Goal: Task Accomplishment & Management: Manage account settings

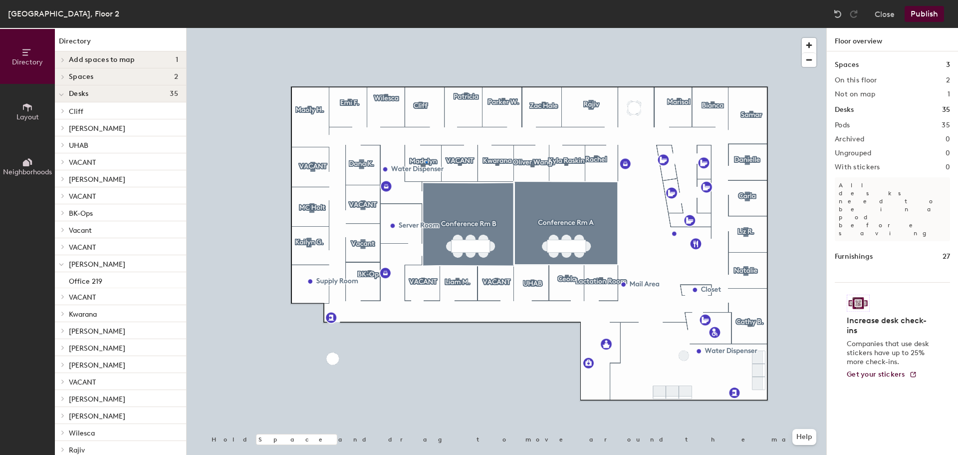
click at [426, 28] on div at bounding box center [507, 28] width 640 height 0
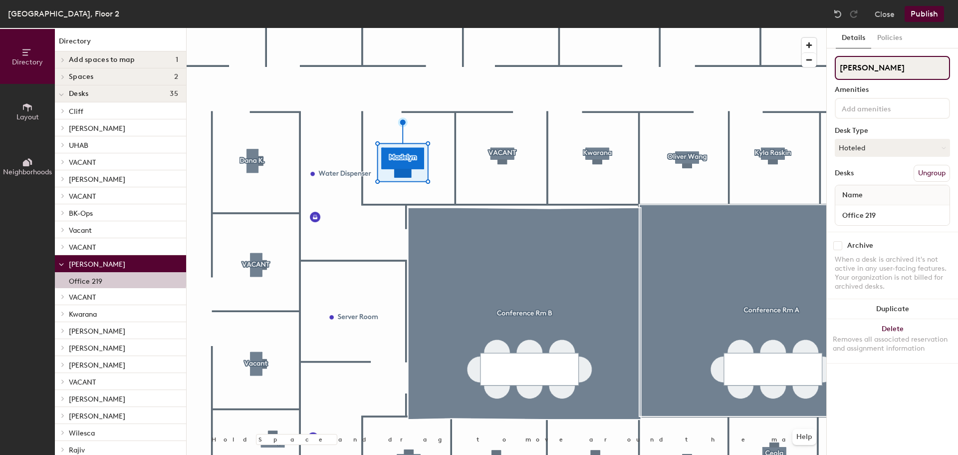
click at [911, 65] on input "[PERSON_NAME]" at bounding box center [892, 68] width 115 height 24
type input "[PERSON_NAME]"
click at [921, 12] on button "Publish" at bounding box center [924, 14] width 39 height 16
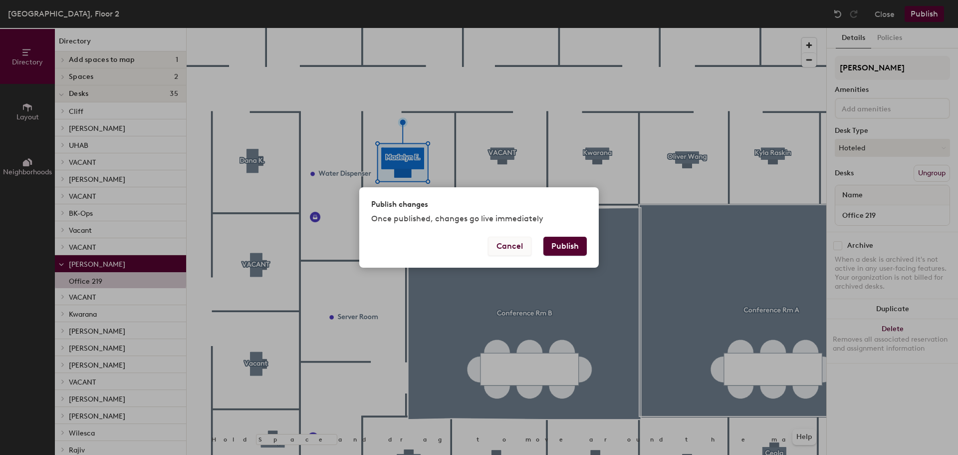
click at [494, 251] on button "Cancel" at bounding box center [509, 246] width 43 height 19
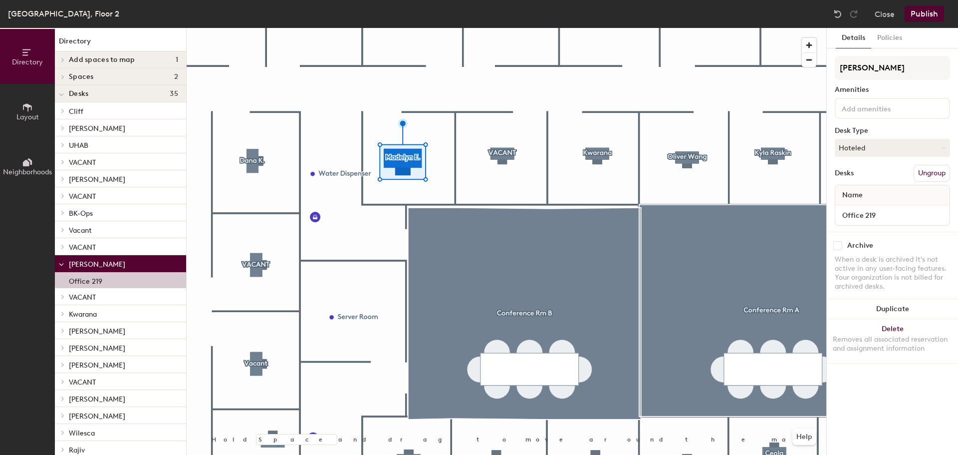
click at [931, 14] on button "Publish" at bounding box center [924, 14] width 39 height 16
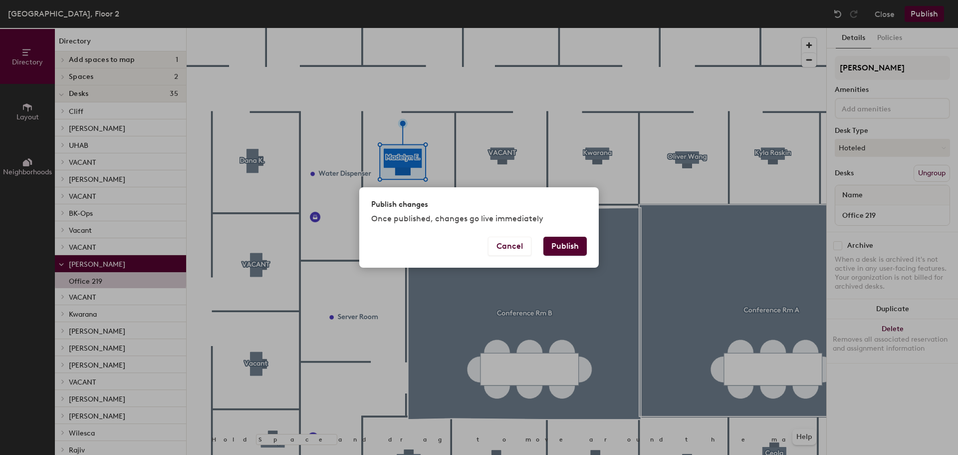
click at [552, 244] on button "Publish" at bounding box center [565, 246] width 43 height 19
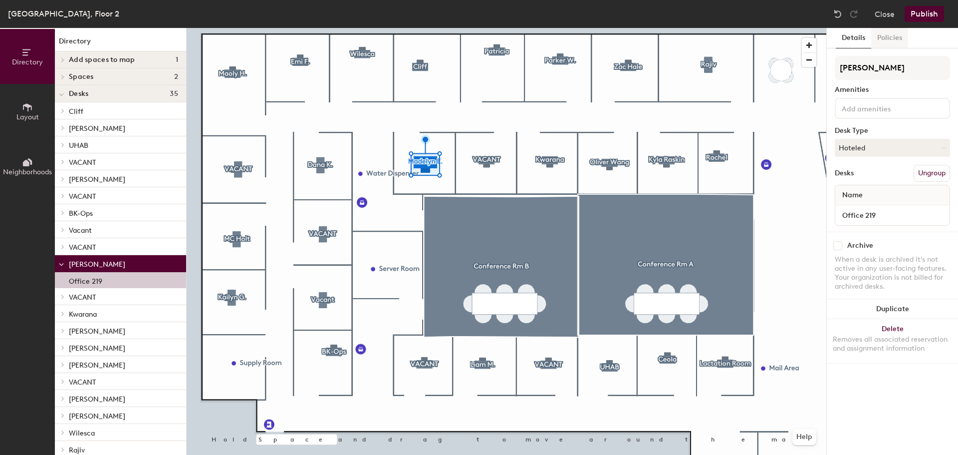
click at [877, 33] on button "Policies" at bounding box center [890, 38] width 37 height 20
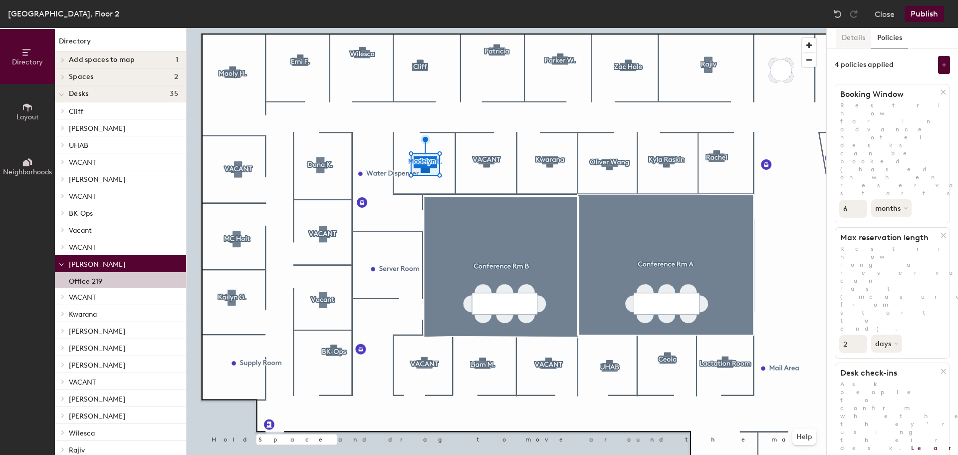
click at [840, 35] on button "Details" at bounding box center [853, 38] width 35 height 20
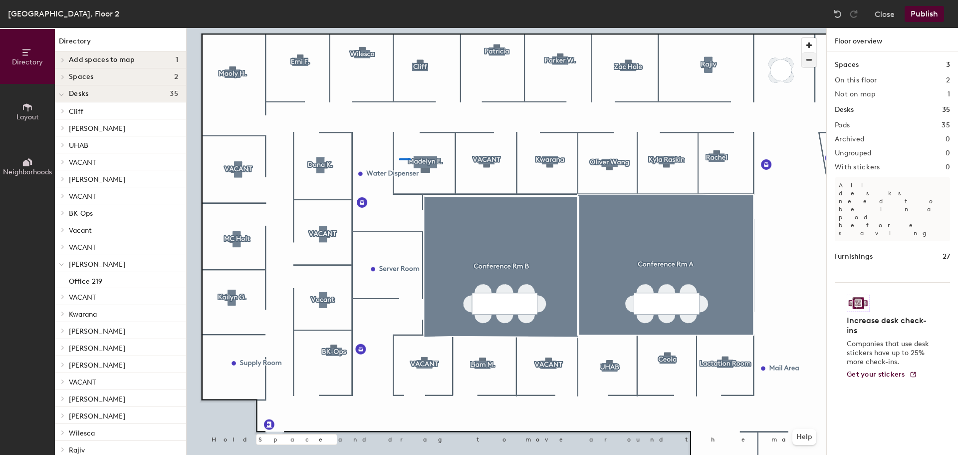
click at [399, 28] on div at bounding box center [507, 28] width 640 height 0
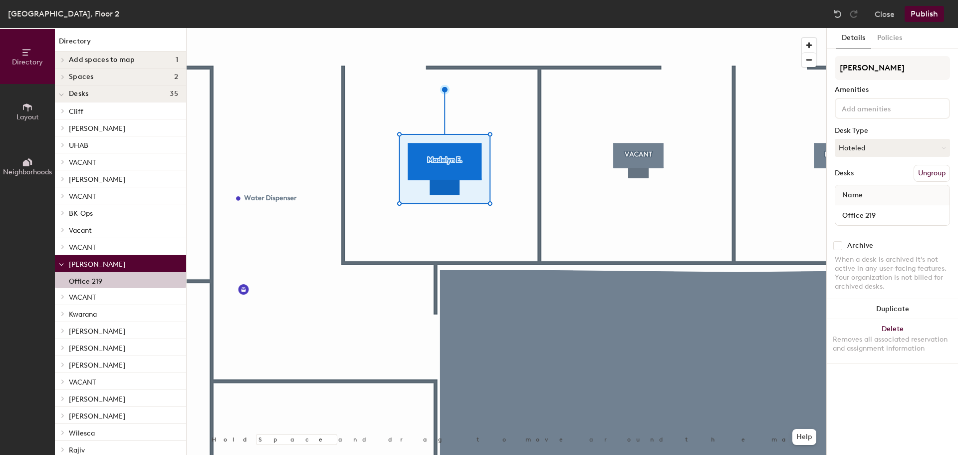
drag, startPoint x: 407, startPoint y: 159, endPoint x: 63, endPoint y: 263, distance: 359.3
click at [63, 263] on icon at bounding box center [61, 265] width 5 height 4
click at [62, 264] on icon at bounding box center [63, 263] width 4 height 5
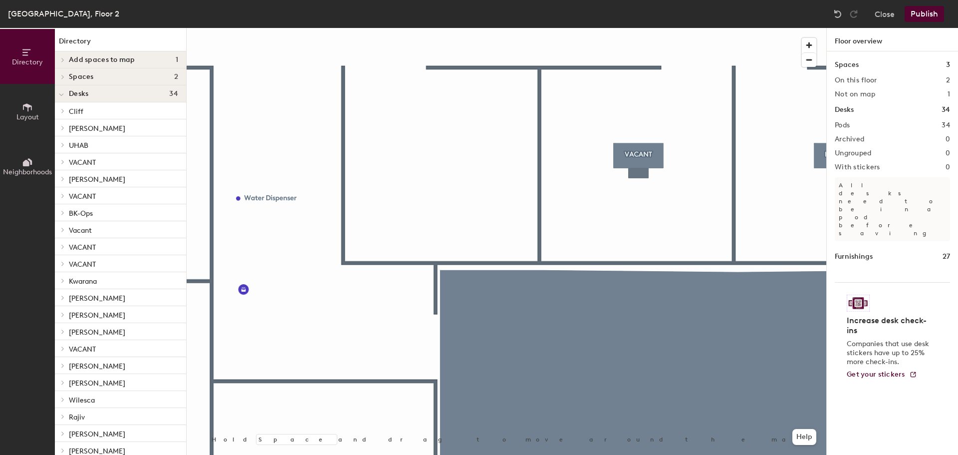
click at [21, 111] on button "Layout" at bounding box center [27, 111] width 55 height 55
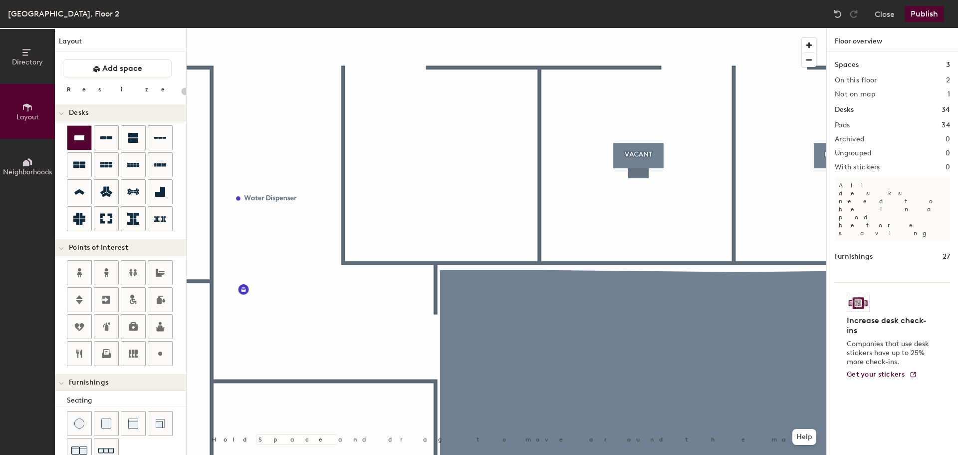
click at [81, 139] on icon at bounding box center [79, 137] width 10 height 5
type input "100"
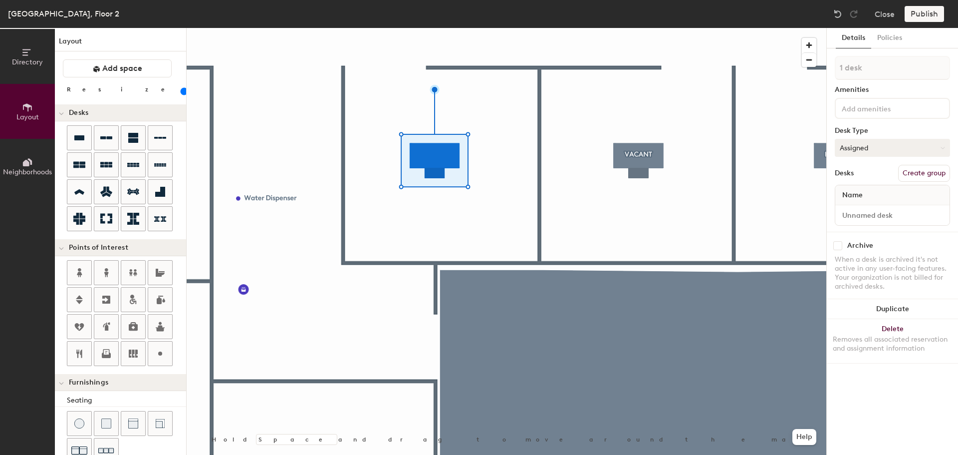
click at [882, 147] on button "Assigned" at bounding box center [892, 148] width 115 height 18
click at [873, 180] on div "Assigned" at bounding box center [886, 178] width 100 height 15
click at [863, 113] on input at bounding box center [885, 108] width 90 height 12
click at [858, 54] on div "Details Policies 1 desk Amenities Desk Type Assigned Desks Create group Name Ar…" at bounding box center [892, 241] width 131 height 427
drag, startPoint x: 881, startPoint y: 36, endPoint x: 876, endPoint y: 36, distance: 5.5
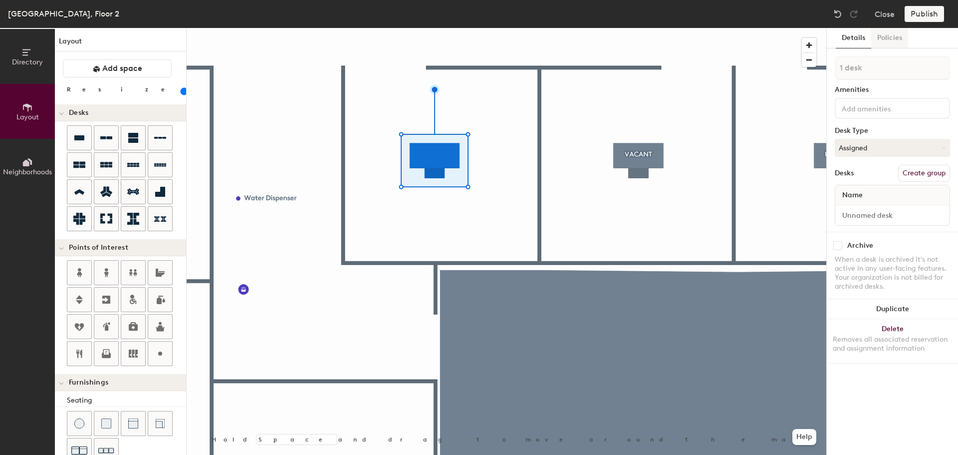
click at [881, 37] on button "Policies" at bounding box center [890, 38] width 37 height 20
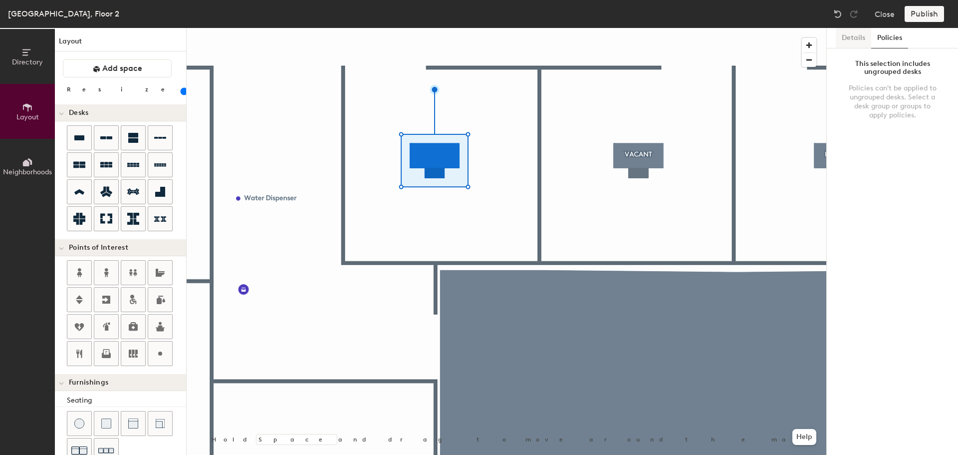
click at [855, 35] on button "Details" at bounding box center [853, 38] width 35 height 20
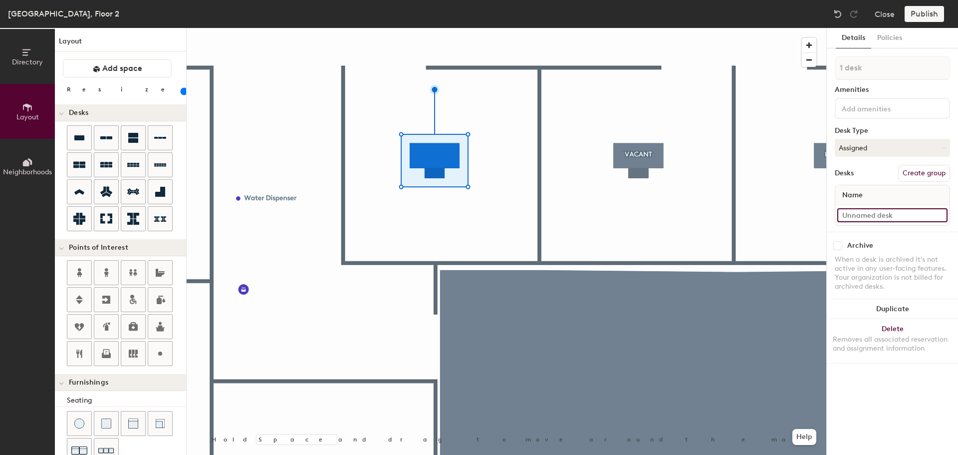
click at [859, 217] on input at bounding box center [893, 215] width 110 height 14
click at [858, 219] on input at bounding box center [893, 215] width 110 height 14
click at [904, 35] on button "Policies" at bounding box center [890, 38] width 37 height 20
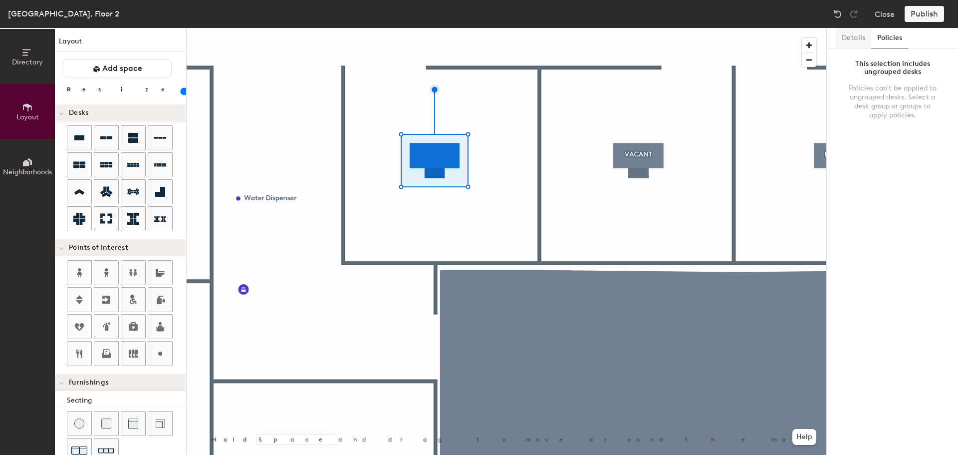
click at [855, 34] on button "Details" at bounding box center [853, 38] width 35 height 20
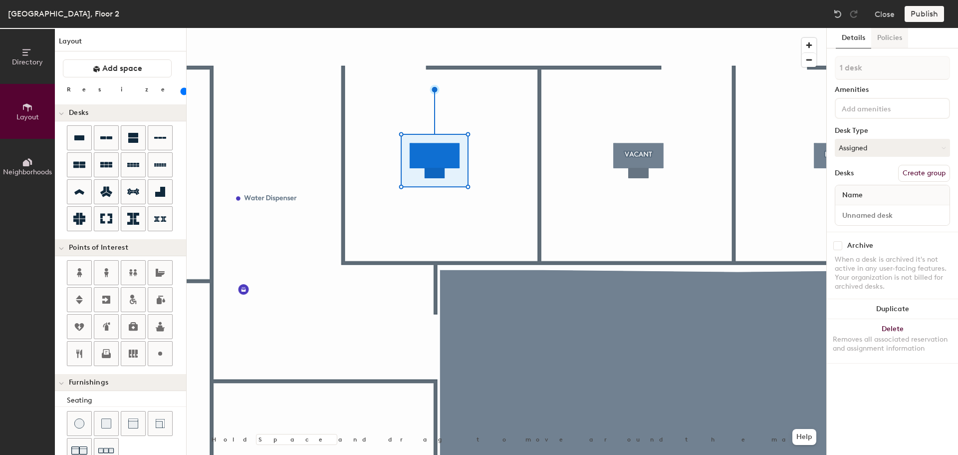
click at [883, 37] on button "Policies" at bounding box center [890, 38] width 37 height 20
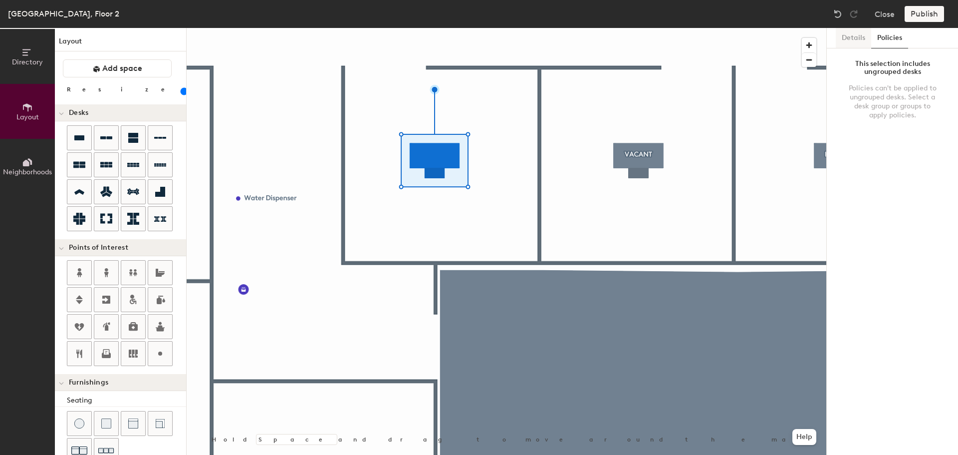
click at [848, 34] on button "Details" at bounding box center [853, 38] width 35 height 20
